Goal: Transaction & Acquisition: Purchase product/service

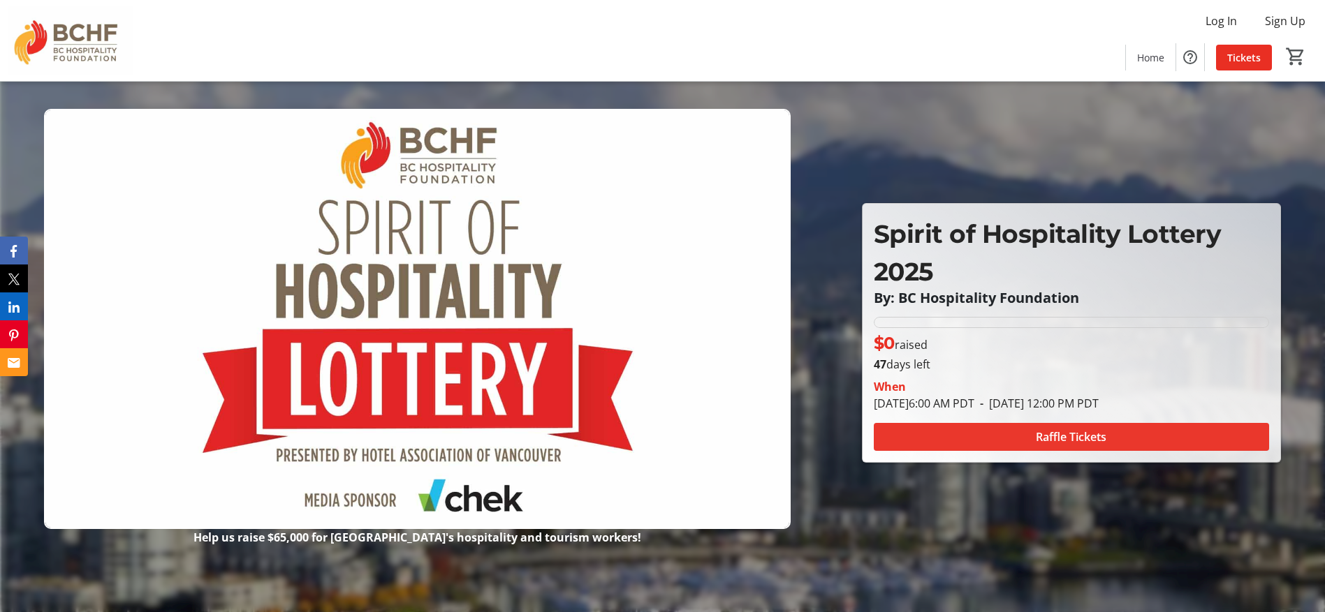
click at [1112, 444] on span at bounding box center [1071, 437] width 395 height 34
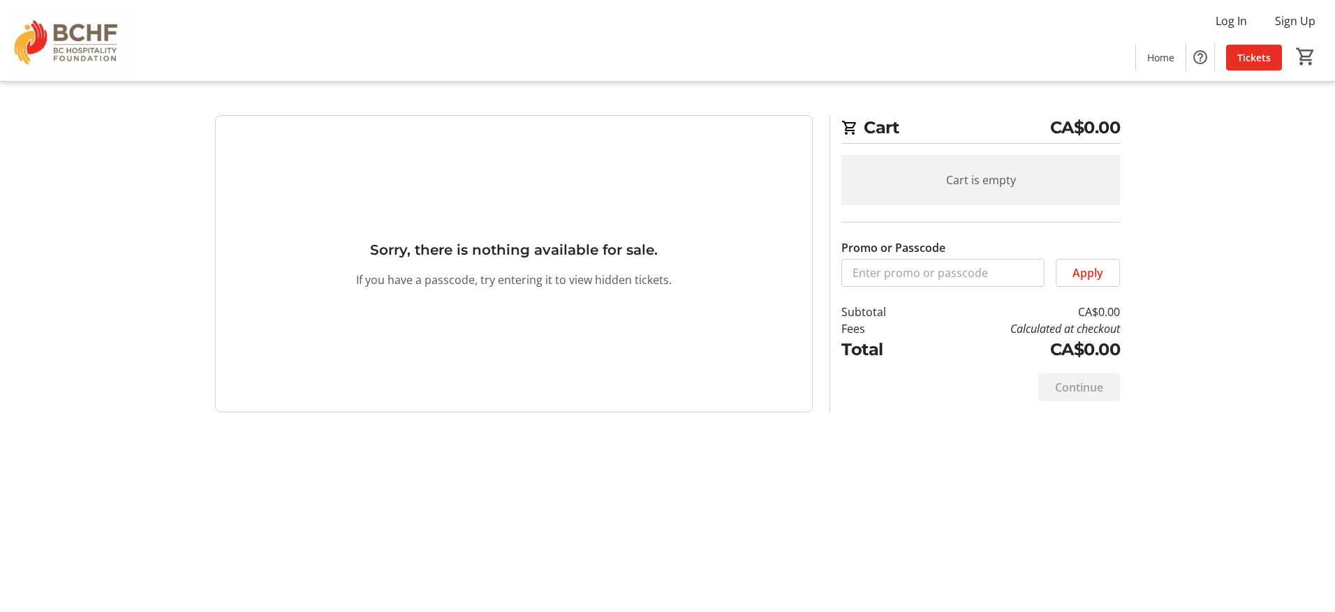
click at [47, 49] on img at bounding box center [70, 41] width 124 height 70
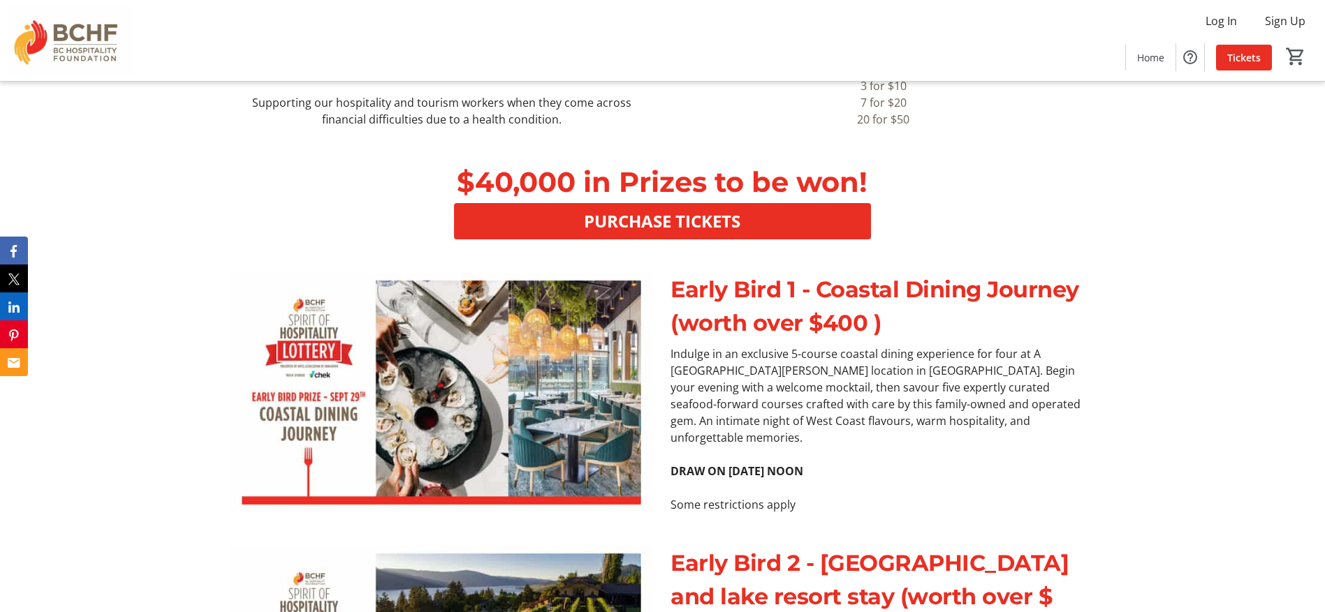
scroll to position [419, 0]
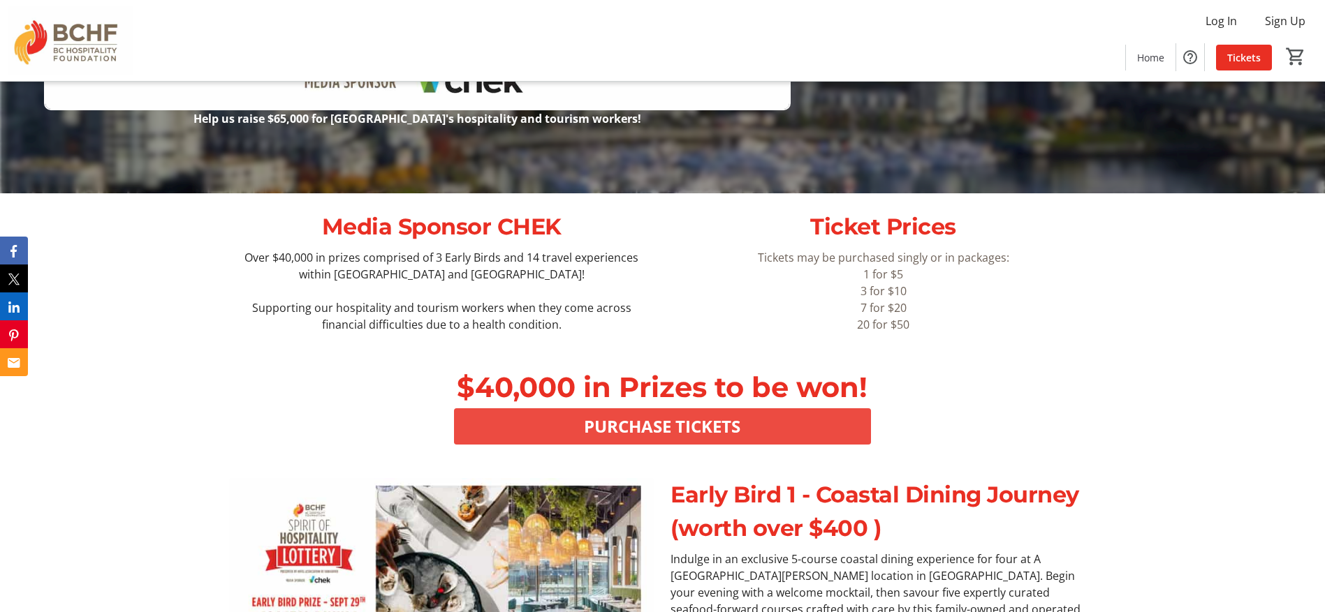
click at [734, 413] on span at bounding box center [662, 427] width 416 height 34
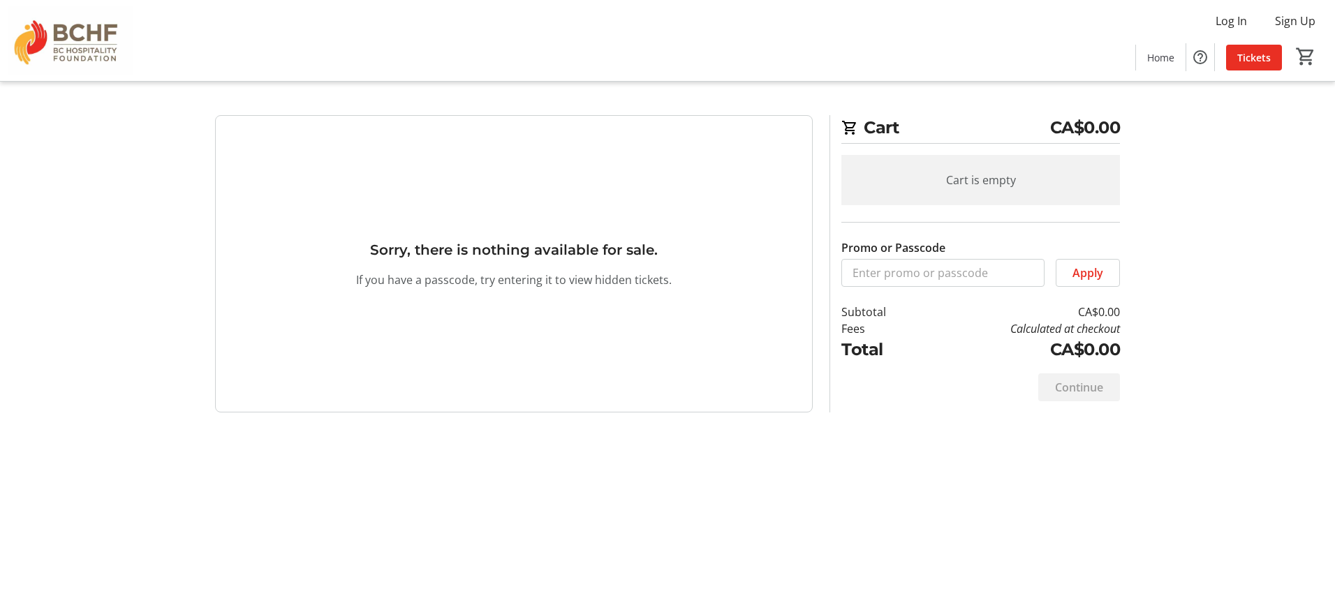
click at [929, 181] on div "Cart is empty" at bounding box center [980, 180] width 279 height 50
click at [1062, 400] on div "Continue" at bounding box center [1079, 388] width 82 height 28
click at [1065, 266] on span at bounding box center [1088, 273] width 63 height 34
